Goal: Information Seeking & Learning: Learn about a topic

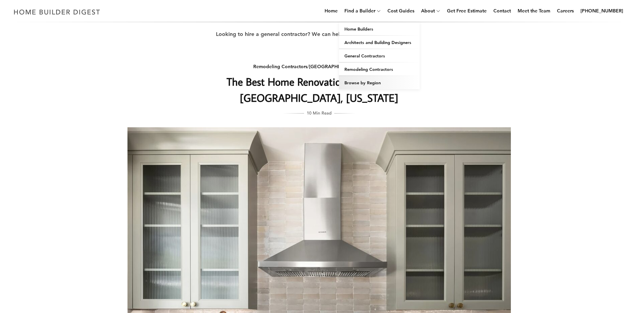
click at [391, 82] on link "Browse by Region" at bounding box center [379, 82] width 81 height 13
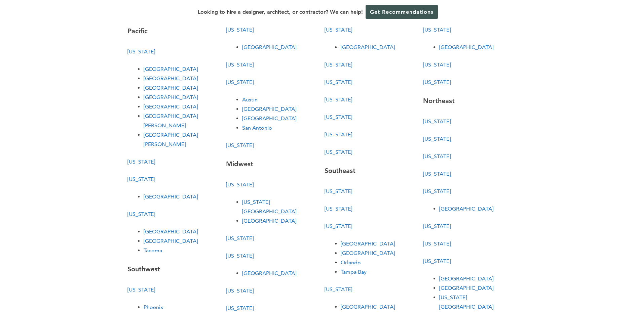
scroll to position [67, 0]
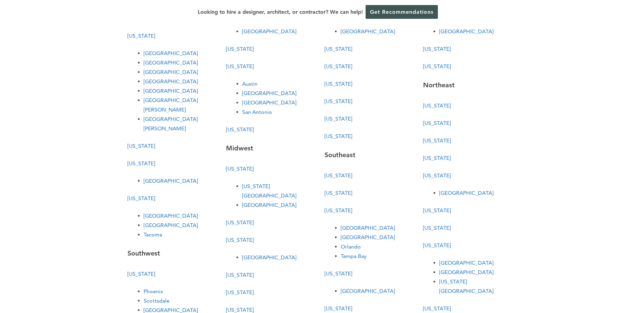
click at [253, 202] on link "Denver" at bounding box center [269, 205] width 54 height 6
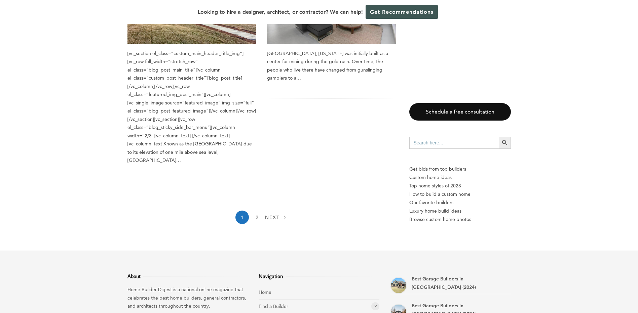
scroll to position [1110, 0]
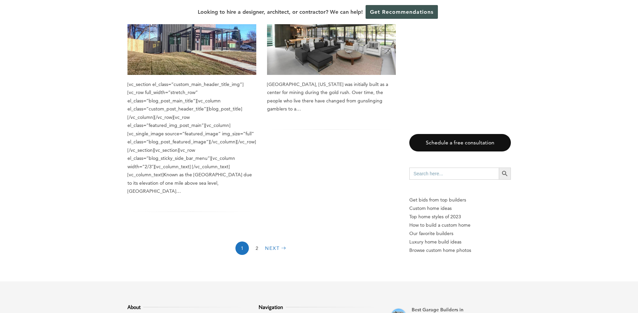
click at [278, 242] on link "Next" at bounding box center [276, 248] width 23 height 13
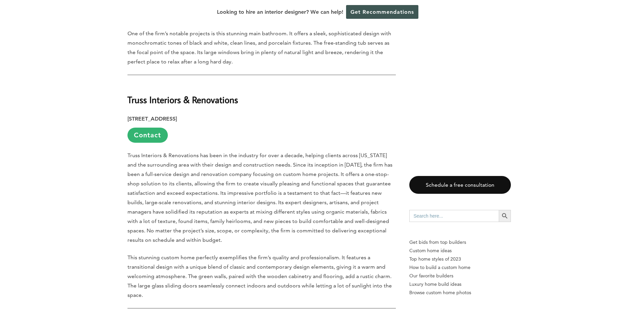
scroll to position [605, 0]
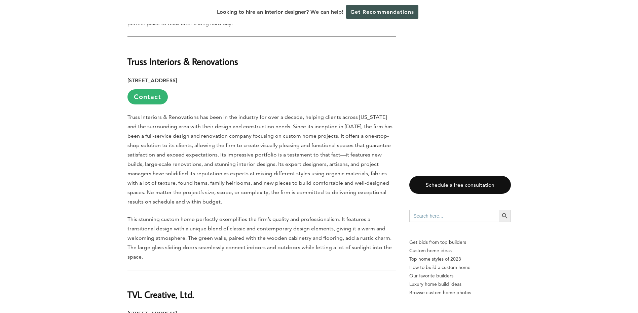
click at [136, 55] on strong "Truss Interiors & Renovations" at bounding box center [182, 61] width 111 height 12
drag, startPoint x: 136, startPoint y: 39, endPoint x: 209, endPoint y: 41, distance: 72.7
click at [209, 55] on strong "Truss Interiors & Renovations" at bounding box center [182, 61] width 111 height 12
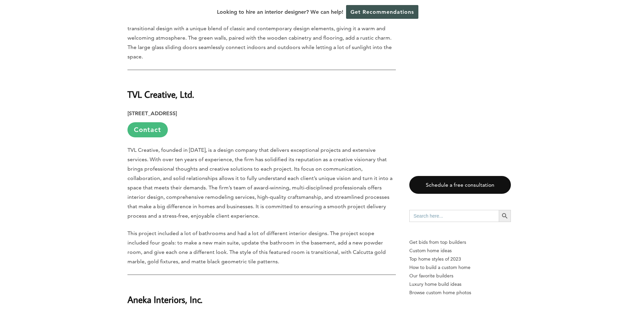
scroll to position [807, 0]
click at [133, 87] on strong "TVL Creative, Ltd." at bounding box center [160, 93] width 67 height 12
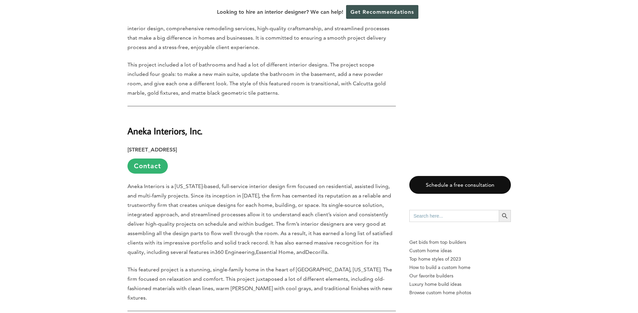
scroll to position [975, 0]
click at [136, 124] on strong "Aneka Interiors, Inc." at bounding box center [164, 130] width 75 height 12
drag, startPoint x: 136, startPoint y: 93, endPoint x: 196, endPoint y: 94, distance: 60.5
click at [196, 124] on strong "Aneka Interiors, Inc." at bounding box center [164, 130] width 75 height 12
copy strong "Aneka Interiors, Inc"
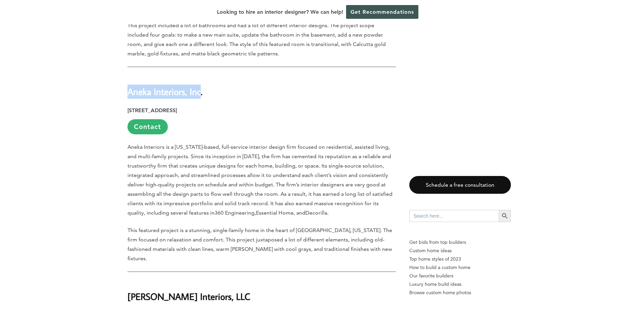
scroll to position [1076, 0]
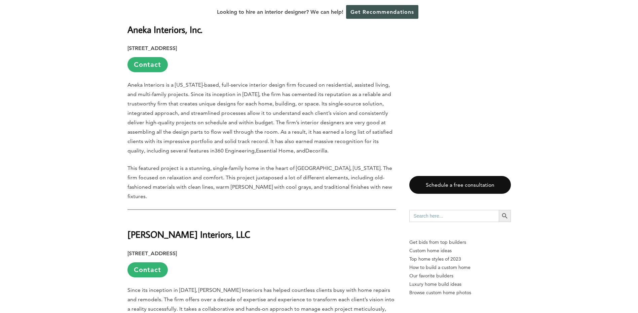
click at [135, 229] on strong "Laura Medicus Interiors, LLC" at bounding box center [188, 235] width 123 height 12
click at [129, 229] on strong "Laura Medicus Interiors, LLC" at bounding box center [188, 235] width 123 height 12
click at [130, 229] on strong "Laura Medicus Interiors, LLC" at bounding box center [188, 235] width 123 height 12
drag, startPoint x: 130, startPoint y: 192, endPoint x: 229, endPoint y: 190, distance: 98.9
click at [229, 229] on strong "Laura Medicus Interiors, LLC" at bounding box center [188, 235] width 123 height 12
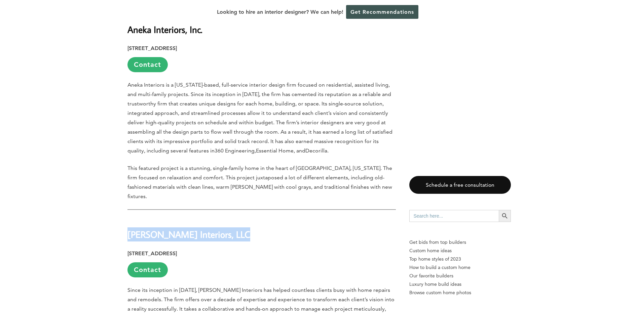
copy strong "Laura Medicus Interiors, LLC"
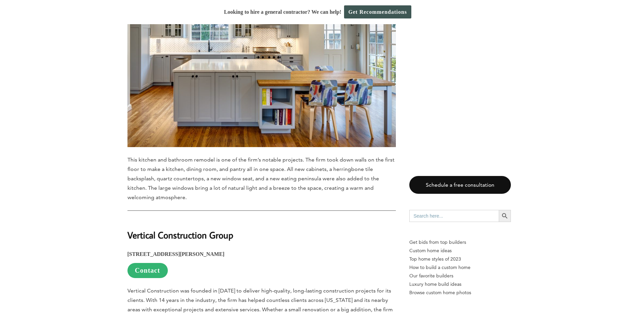
scroll to position [2478, 0]
